Goal: Find contact information: Find phone

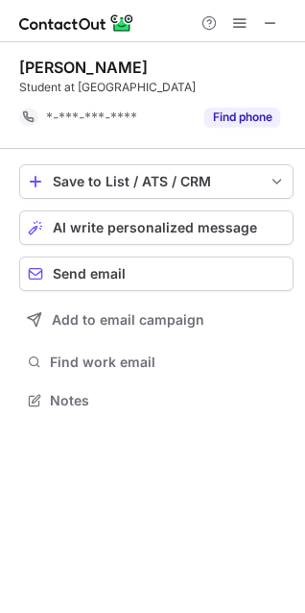
scroll to position [386, 305]
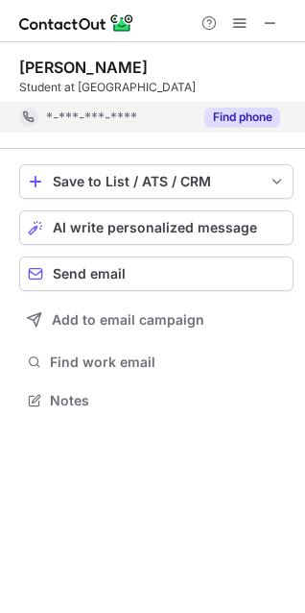
click at [214, 113] on button "Find phone" at bounding box center [243, 117] width 76 height 19
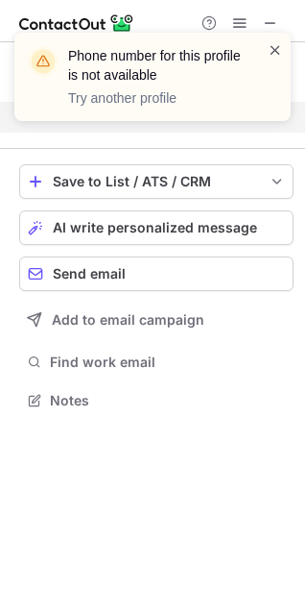
click at [277, 48] on span at bounding box center [275, 49] width 15 height 19
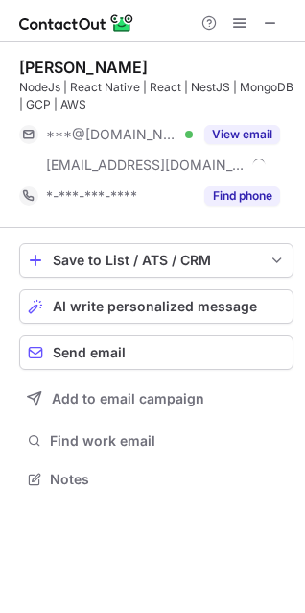
scroll to position [465, 305]
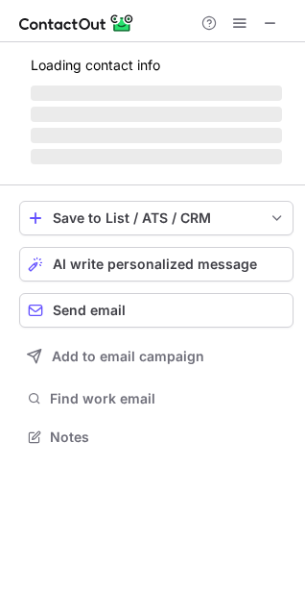
scroll to position [448, 305]
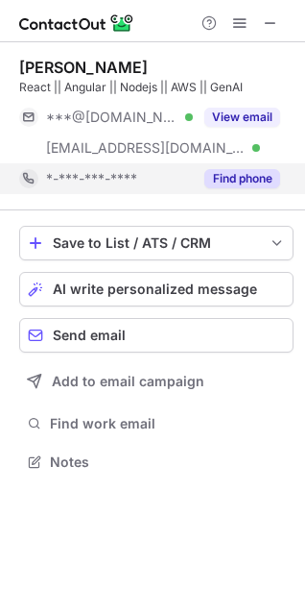
click at [226, 169] on button "Find phone" at bounding box center [243, 178] width 76 height 19
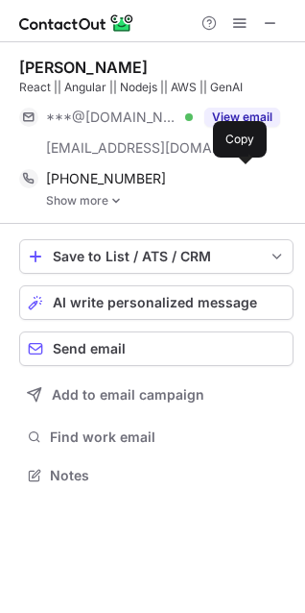
scroll to position [461, 305]
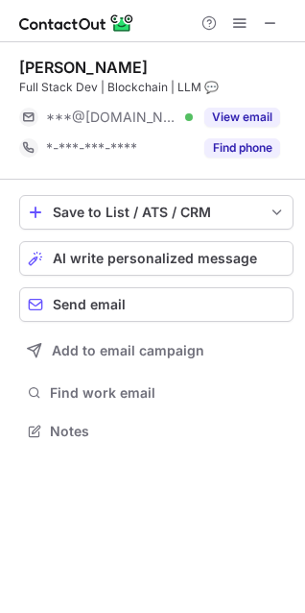
scroll to position [9, 9]
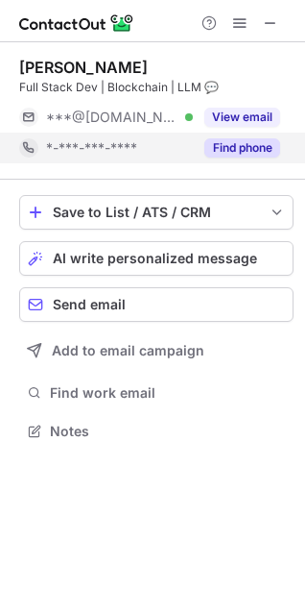
click at [245, 156] on button "Find phone" at bounding box center [243, 147] width 76 height 19
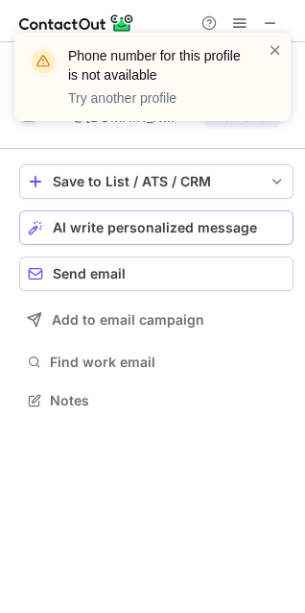
scroll to position [386, 305]
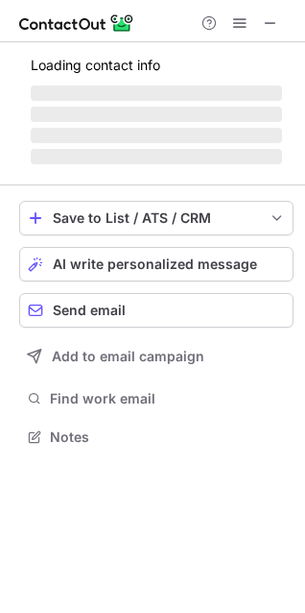
scroll to position [478, 305]
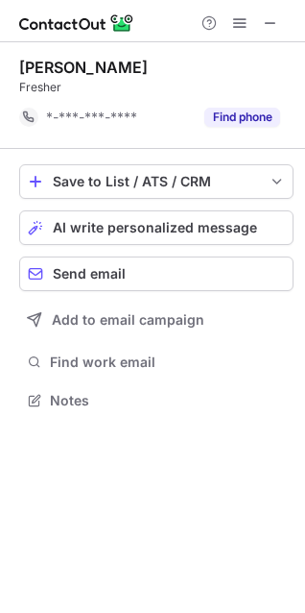
scroll to position [386, 305]
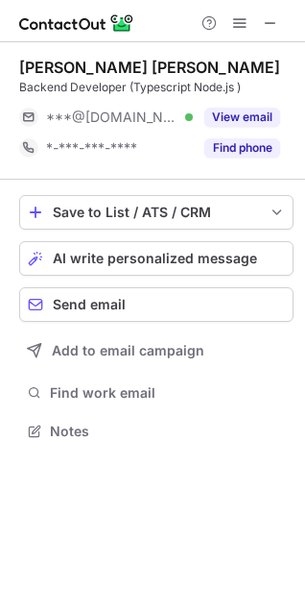
scroll to position [9, 9]
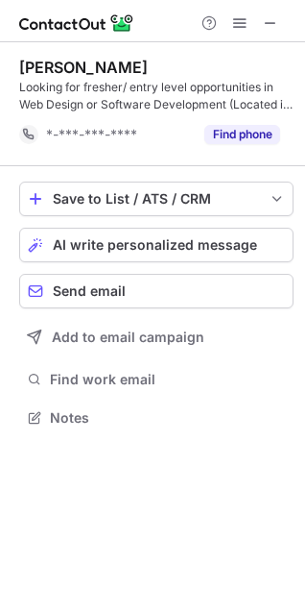
scroll to position [403, 305]
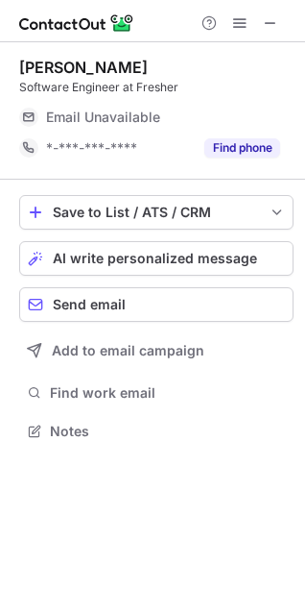
scroll to position [9, 9]
